Goal: Navigation & Orientation: Find specific page/section

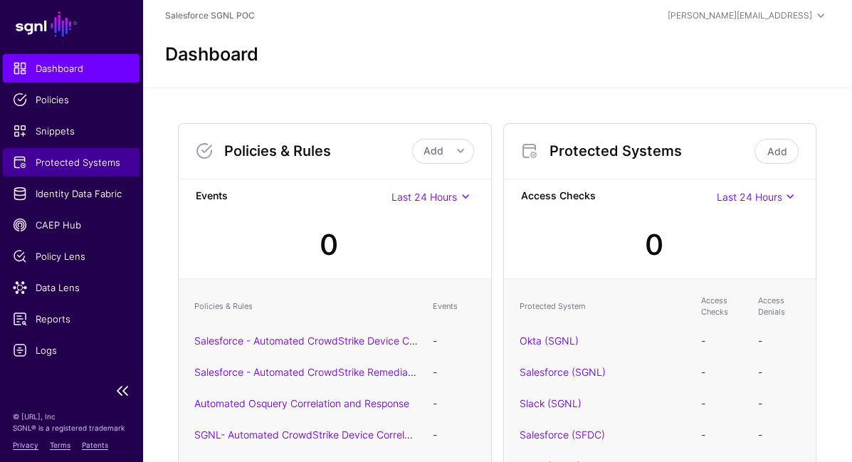
click at [92, 168] on span "Protected Systems" at bounding box center [71, 162] width 117 height 14
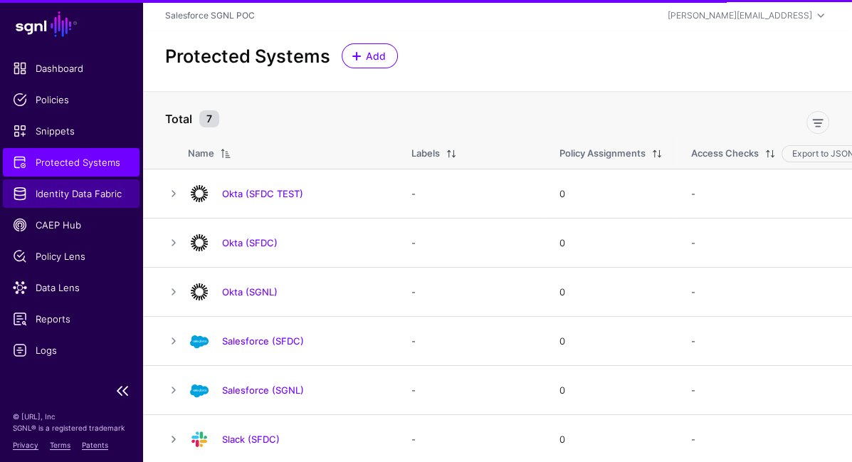
click at [88, 191] on span "Identity Data Fabric" at bounding box center [71, 193] width 117 height 14
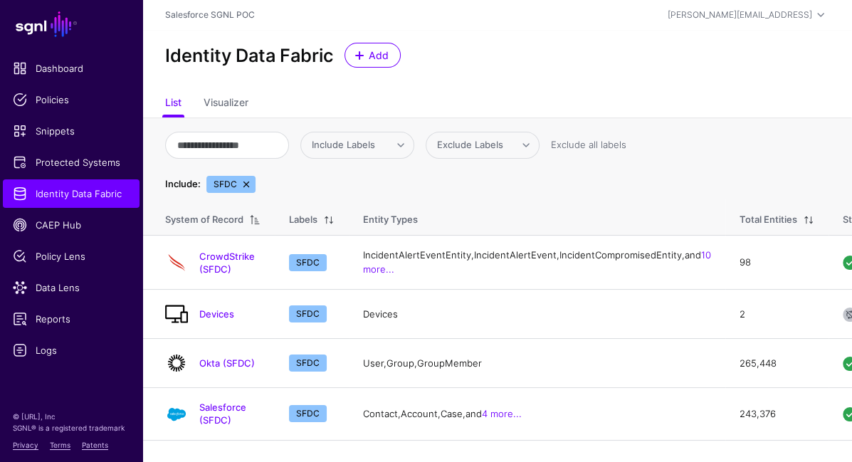
scroll to position [7, 0]
click at [99, 156] on span "Protected Systems" at bounding box center [71, 162] width 117 height 14
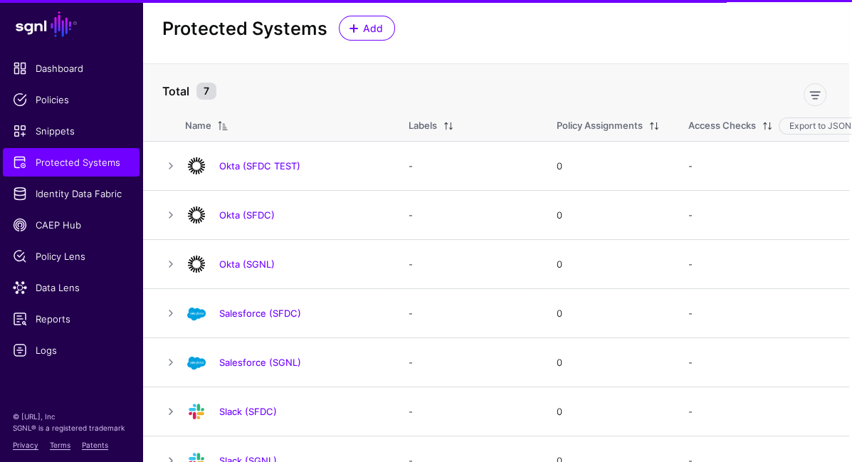
scroll to position [50, 3]
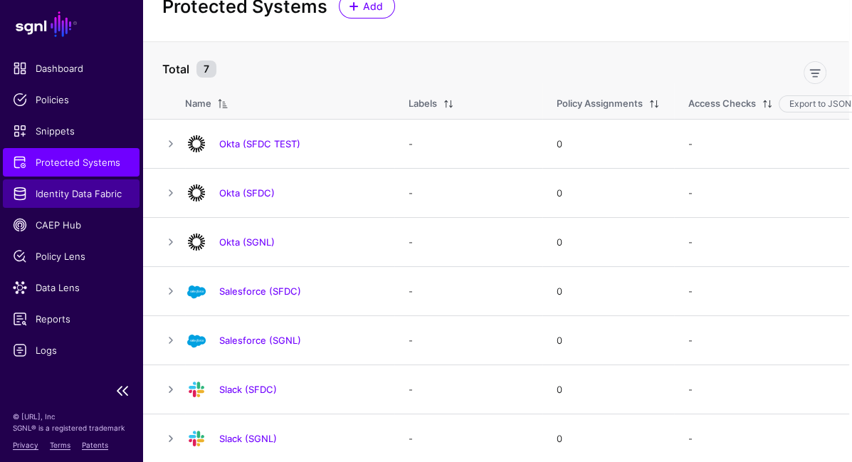
click at [61, 189] on span "Identity Data Fabric" at bounding box center [71, 193] width 117 height 14
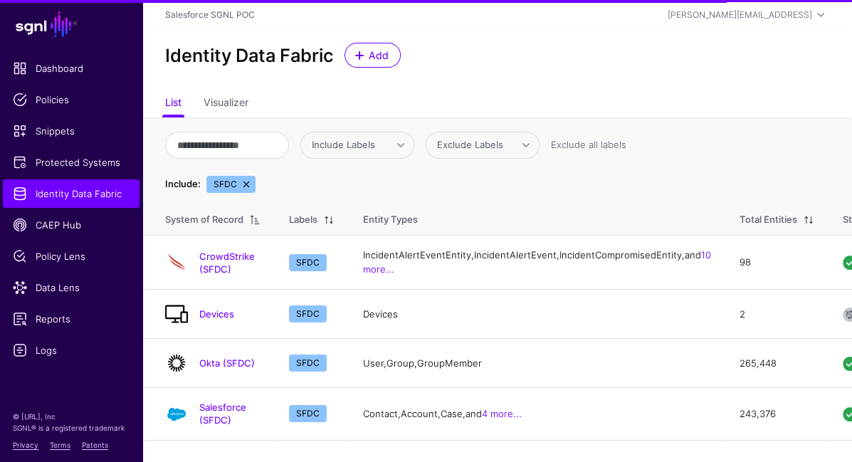
scroll to position [7, 0]
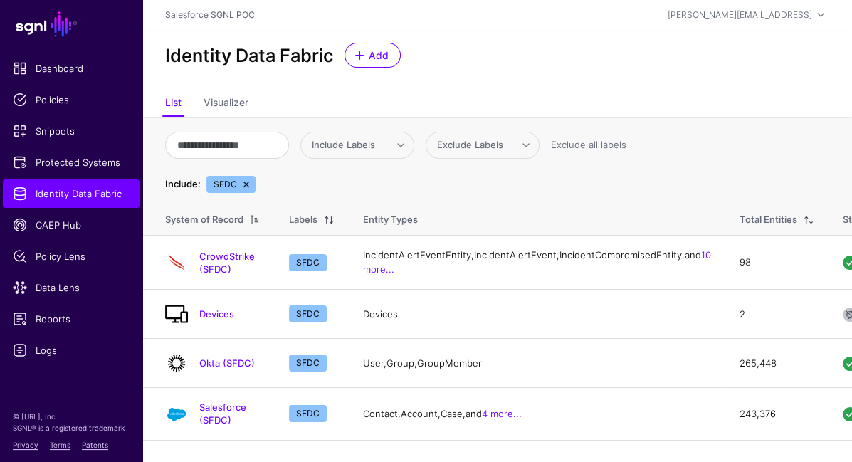
drag, startPoint x: 233, startPoint y: 176, endPoint x: 243, endPoint y: 176, distance: 10.0
click at [238, 176] on span "SFDC" at bounding box center [230, 184] width 49 height 17
click at [251, 176] on span "SFDC" at bounding box center [230, 184] width 49 height 17
click at [246, 179] on link at bounding box center [246, 184] width 11 height 11
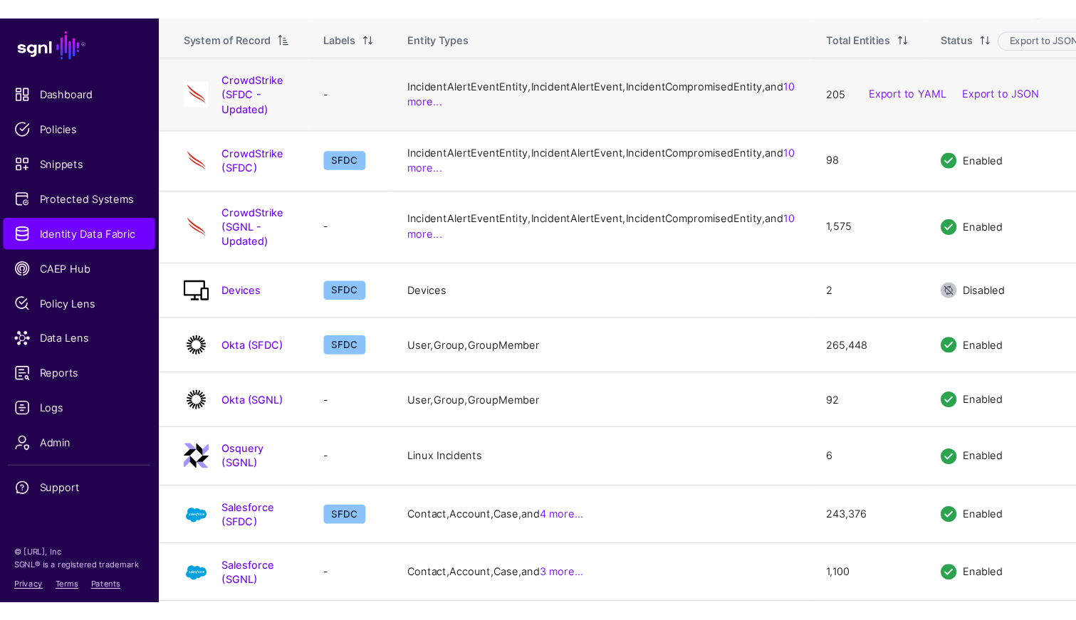
scroll to position [122, 0]
